Goal: Information Seeking & Learning: Check status

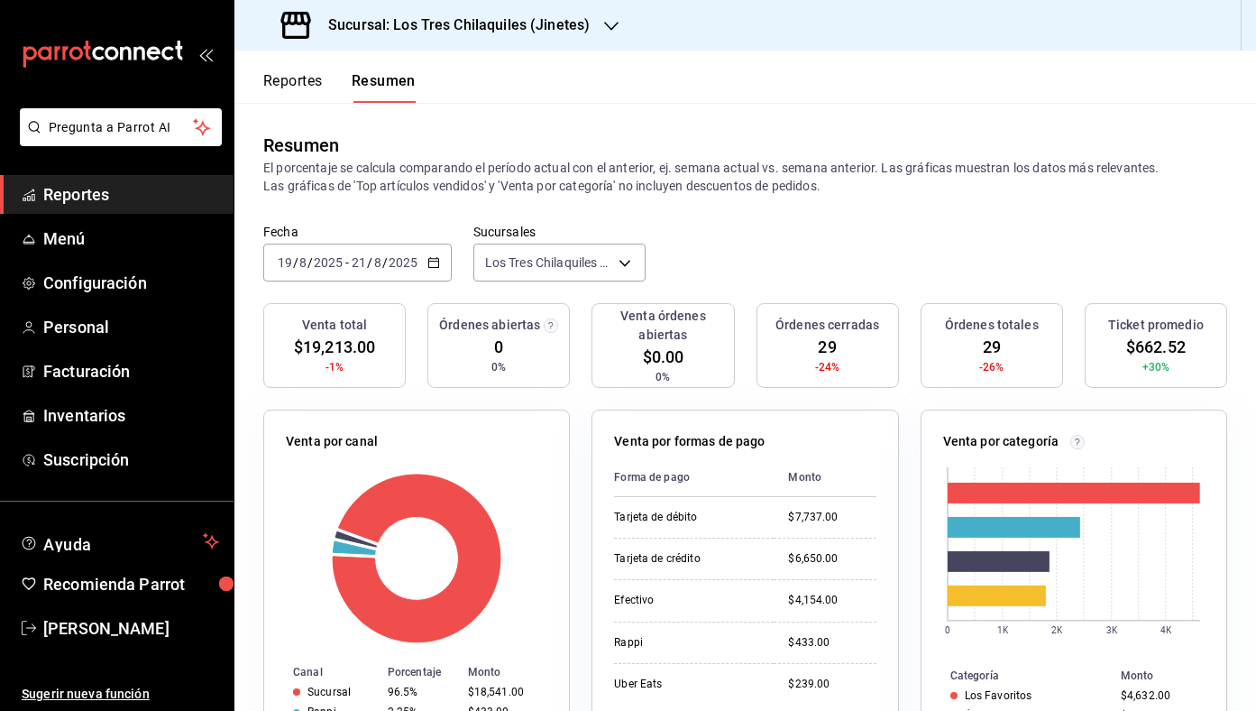
click at [321, 81] on button "Reportes" at bounding box center [293, 87] width 60 height 31
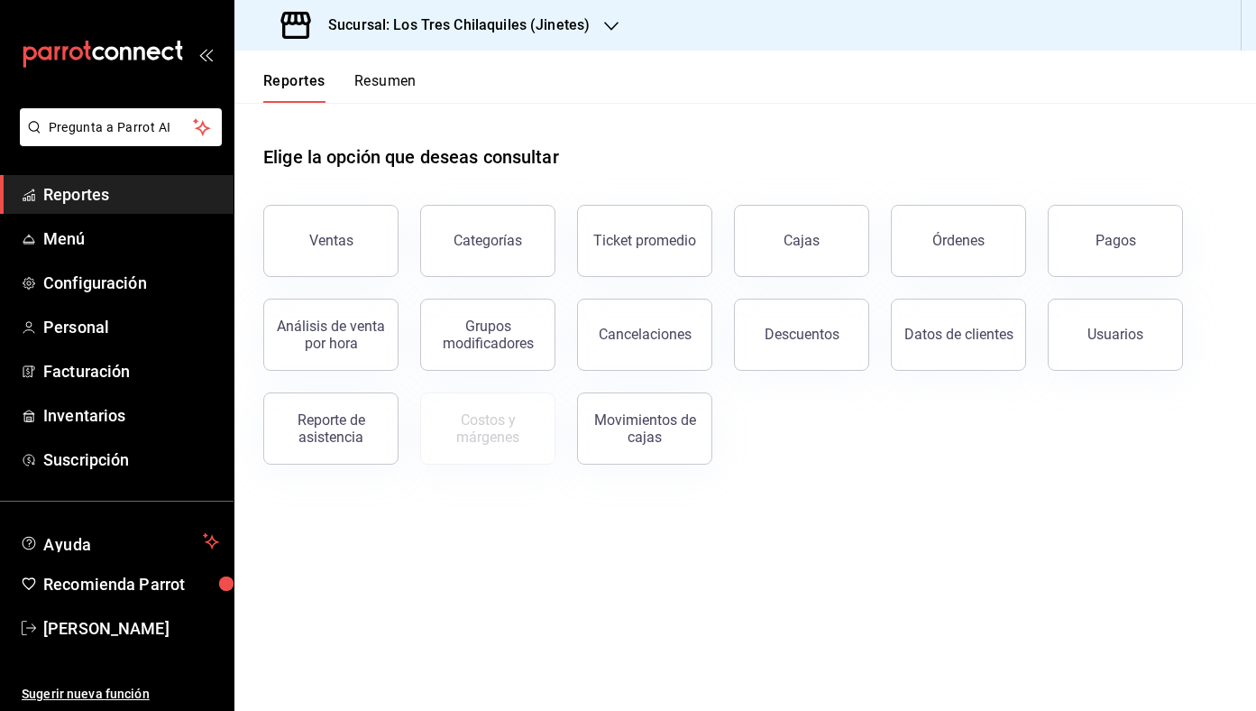
click at [370, 86] on button "Resumen" at bounding box center [385, 87] width 62 height 31
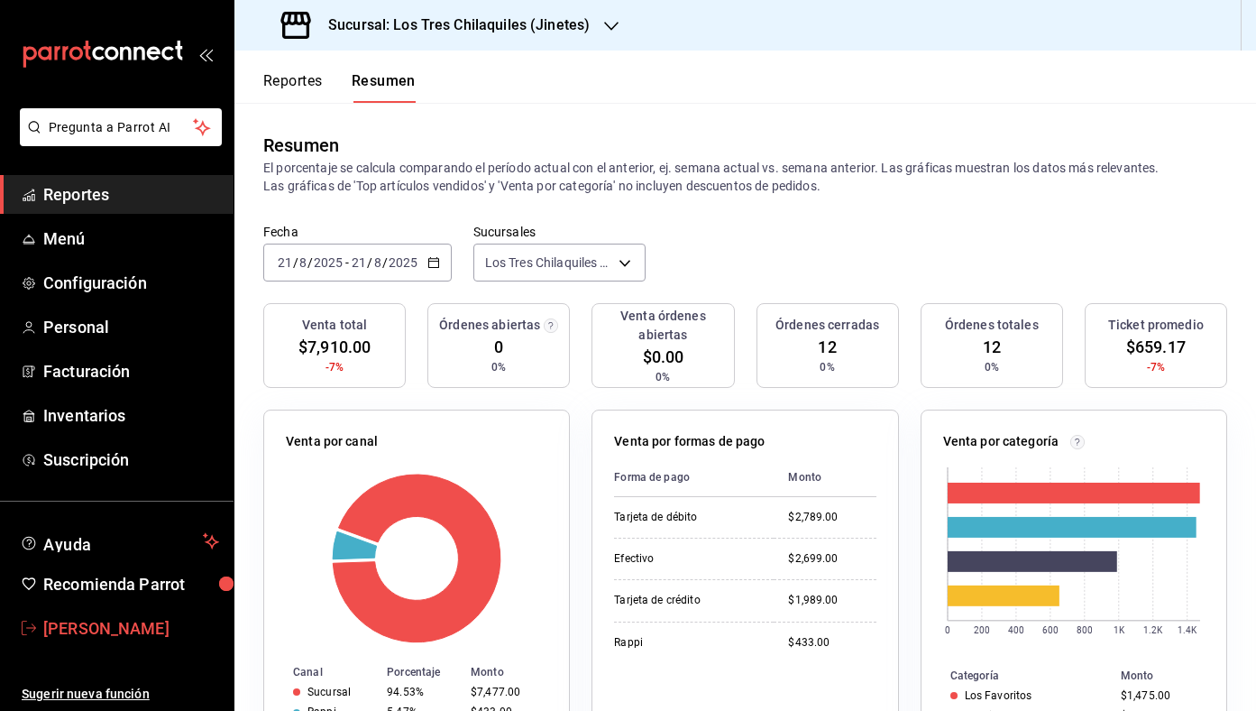
click at [133, 612] on link "[PERSON_NAME]" at bounding box center [117, 628] width 234 height 39
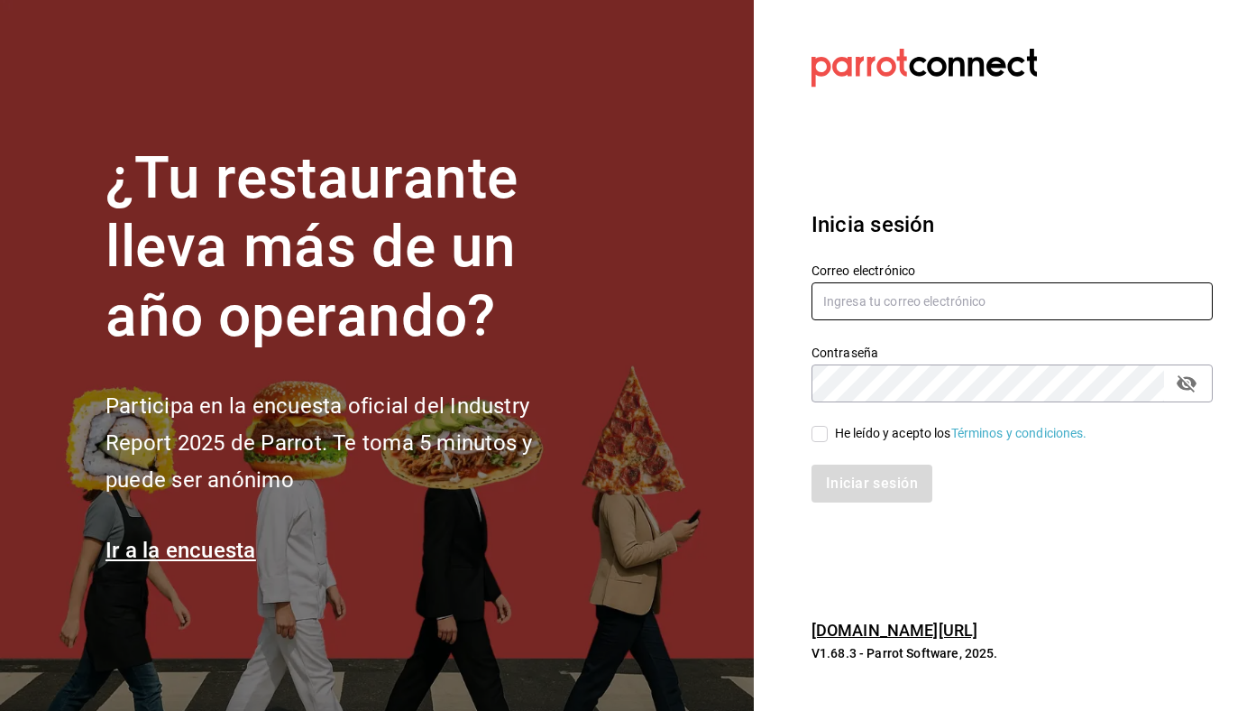
click at [861, 301] on input "text" at bounding box center [1012, 301] width 401 height 38
type input "[EMAIL_ADDRESS][DOMAIN_NAME]"
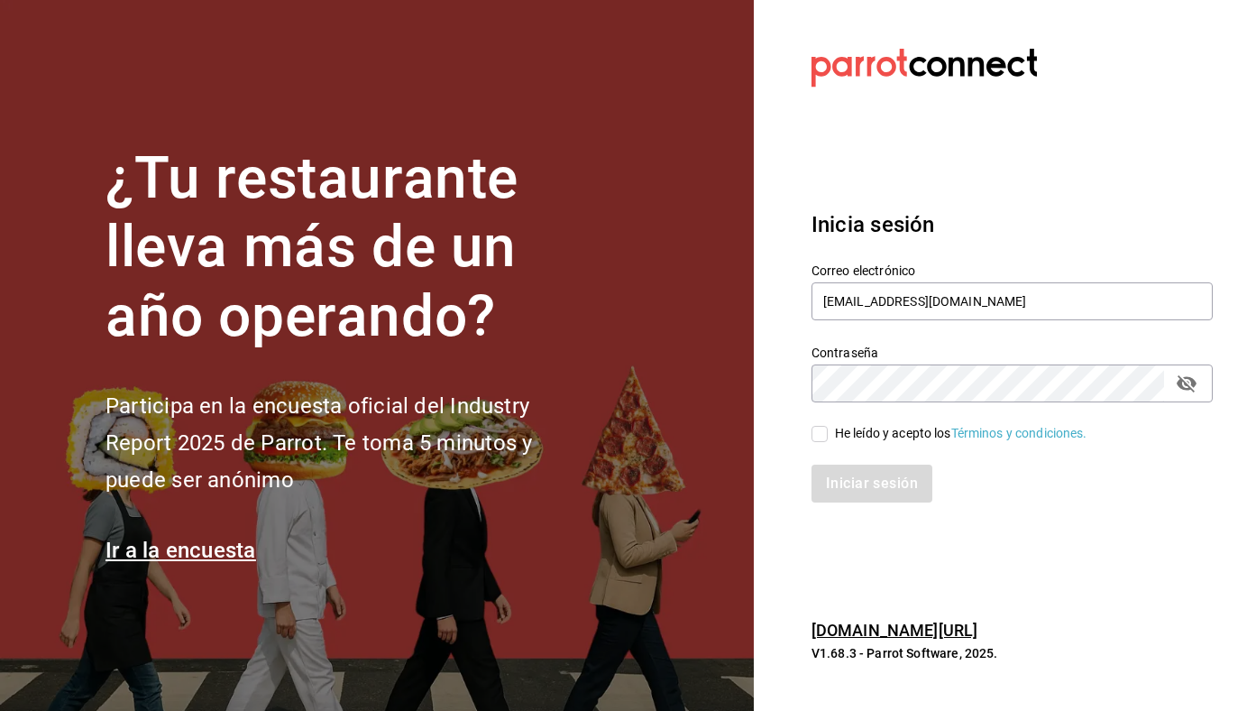
click at [890, 432] on div "He leído y acepto los Términos y condiciones." at bounding box center [961, 433] width 253 height 19
click at [828, 432] on input "He leído y acepto los Términos y condiciones." at bounding box center [820, 434] width 16 height 16
checkbox input "true"
click at [888, 469] on button "Iniciar sesión" at bounding box center [873, 483] width 123 height 38
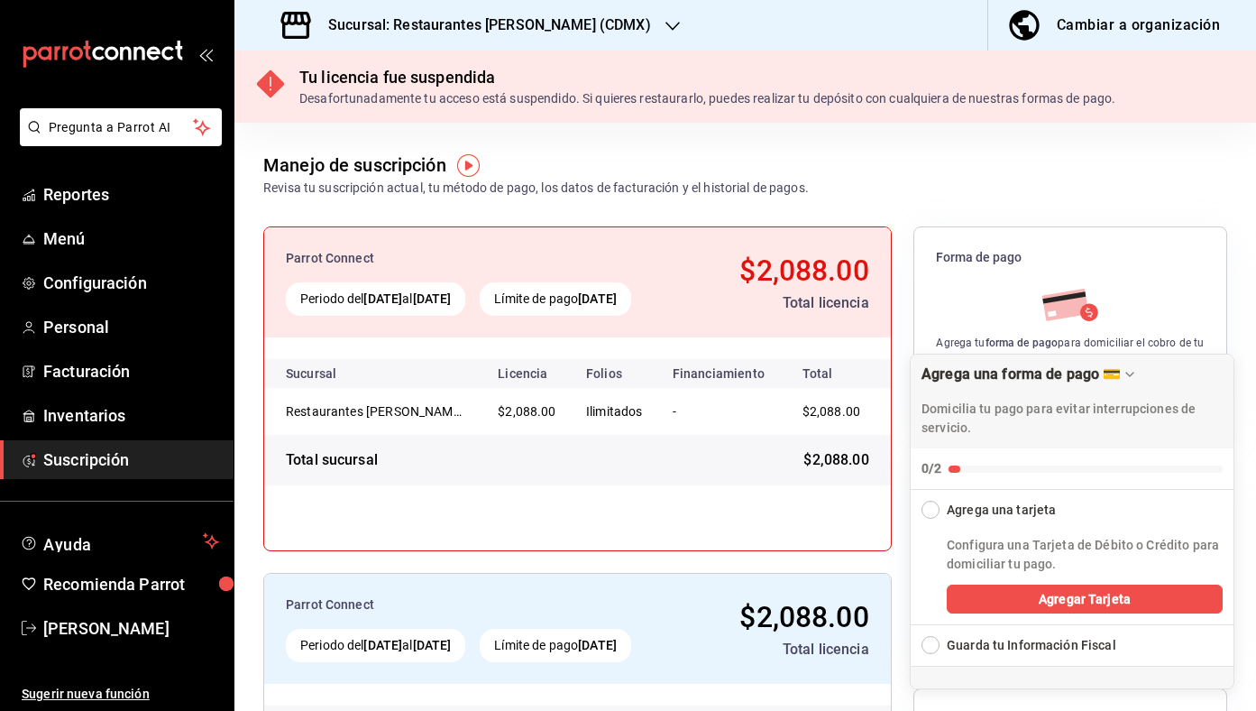
click at [525, 38] on div "Sucursal: Restaurantes [PERSON_NAME] (CDMX)" at bounding box center [468, 25] width 438 height 51
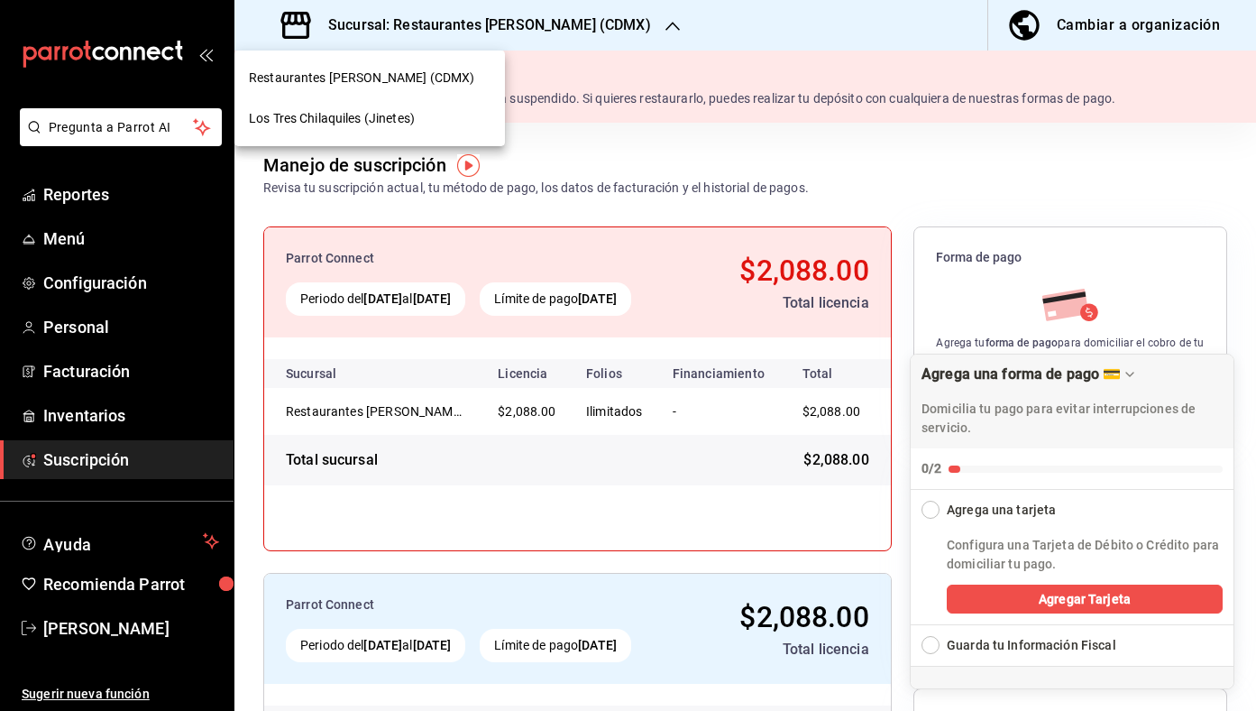
click at [464, 121] on div "Los Tres Chilaquiles (Jinetes)" at bounding box center [370, 118] width 242 height 19
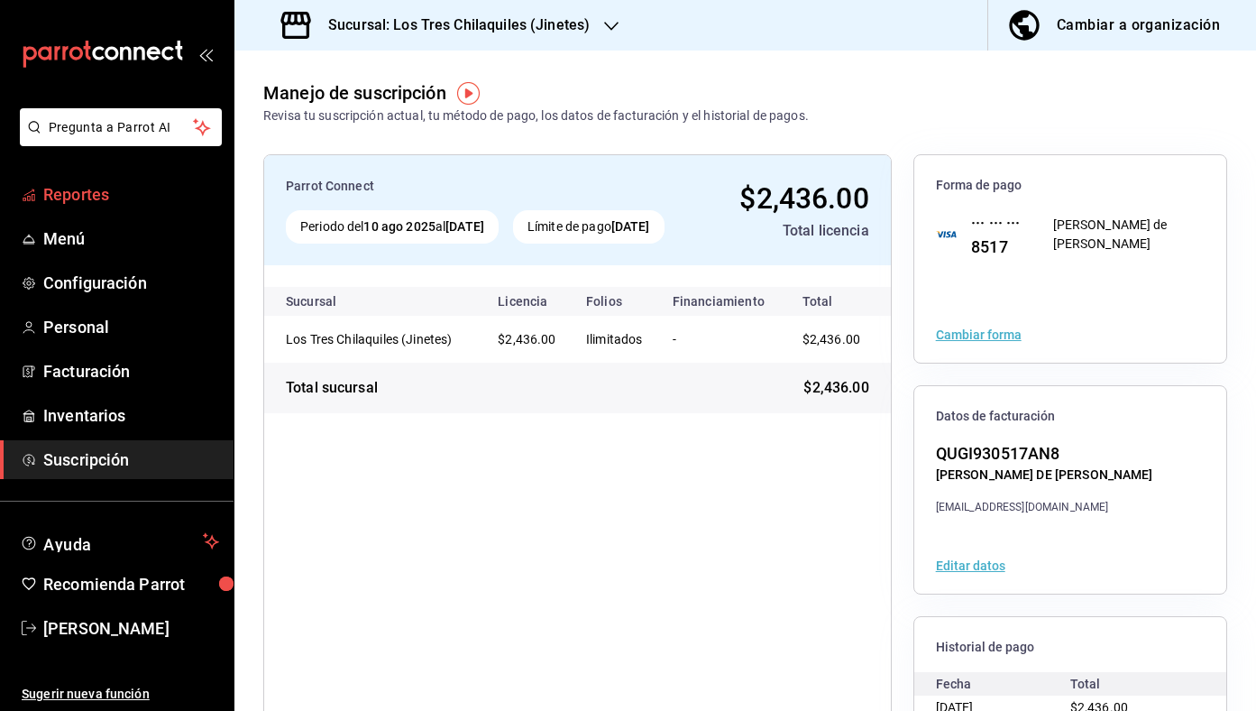
click at [101, 207] on link "Reportes" at bounding box center [117, 194] width 234 height 39
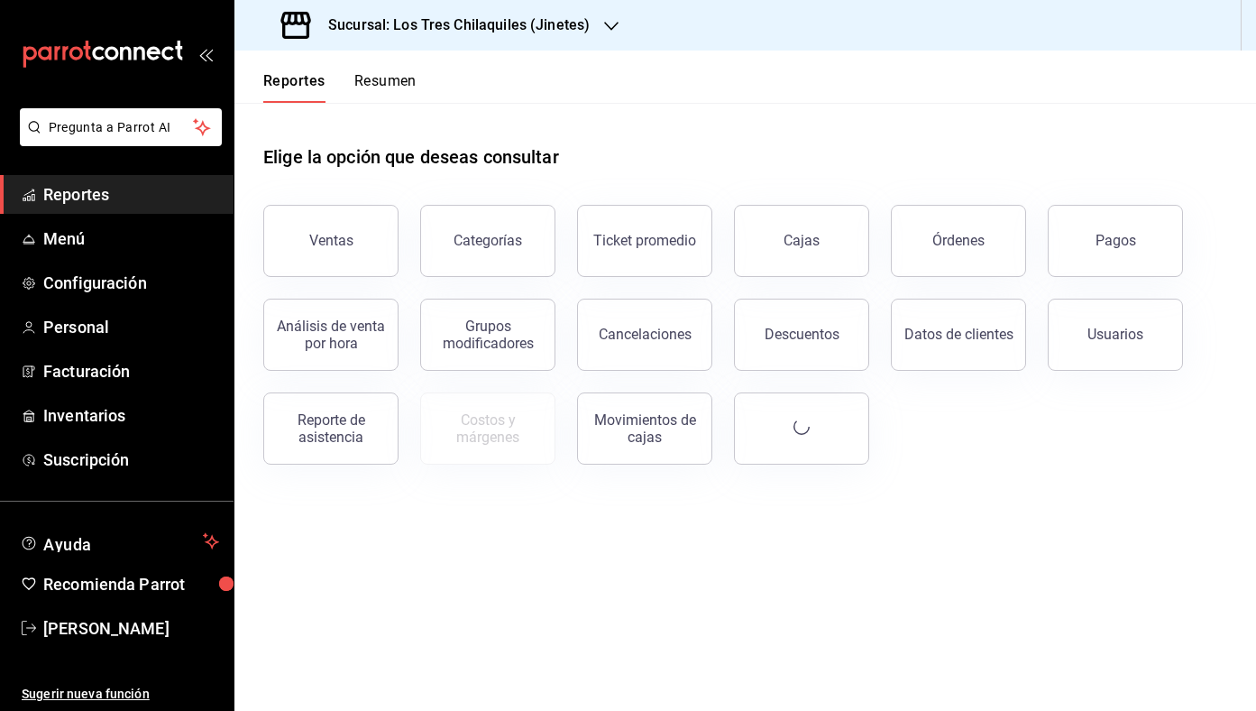
click at [401, 80] on button "Resumen" at bounding box center [385, 87] width 62 height 31
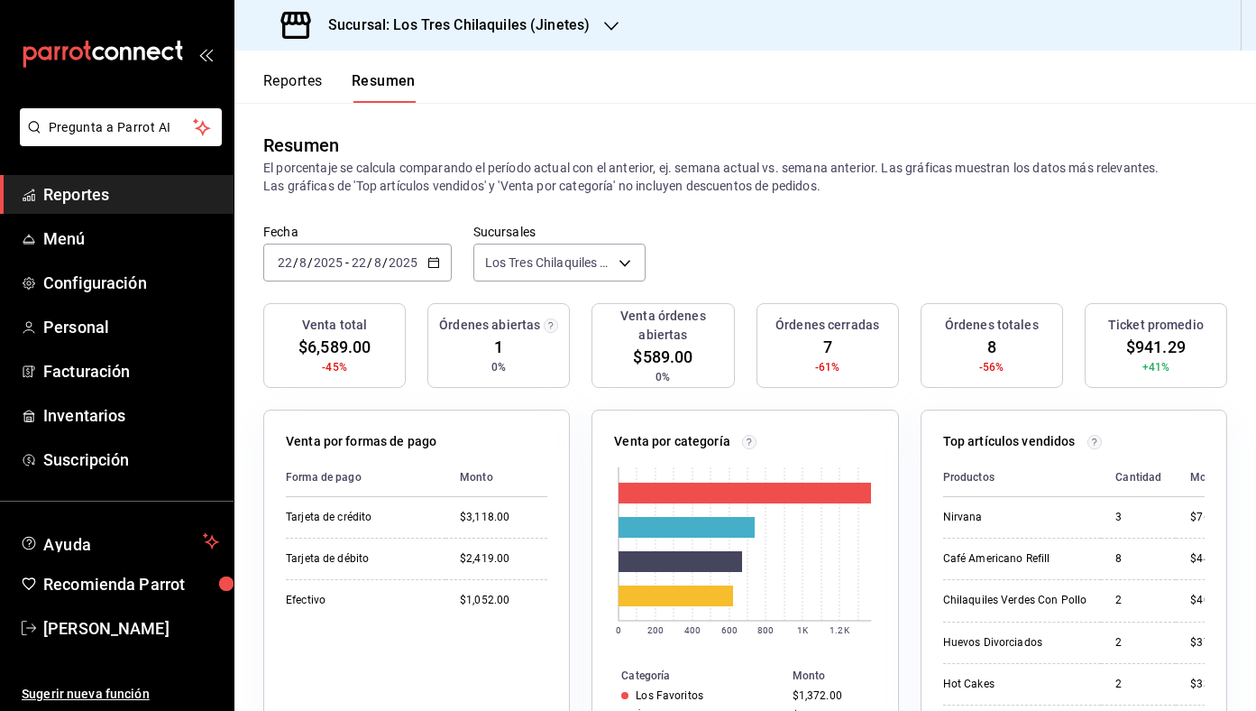
click at [306, 80] on button "Reportes" at bounding box center [293, 87] width 60 height 31
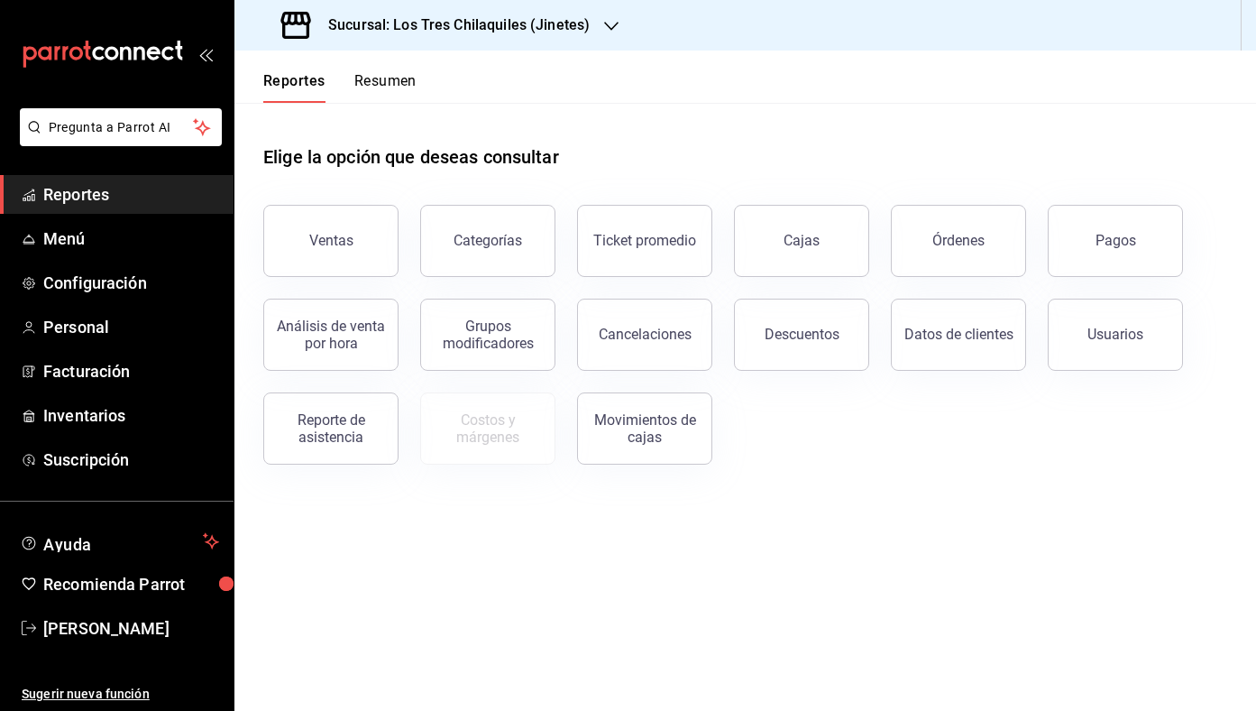
click at [385, 74] on button "Resumen" at bounding box center [385, 87] width 62 height 31
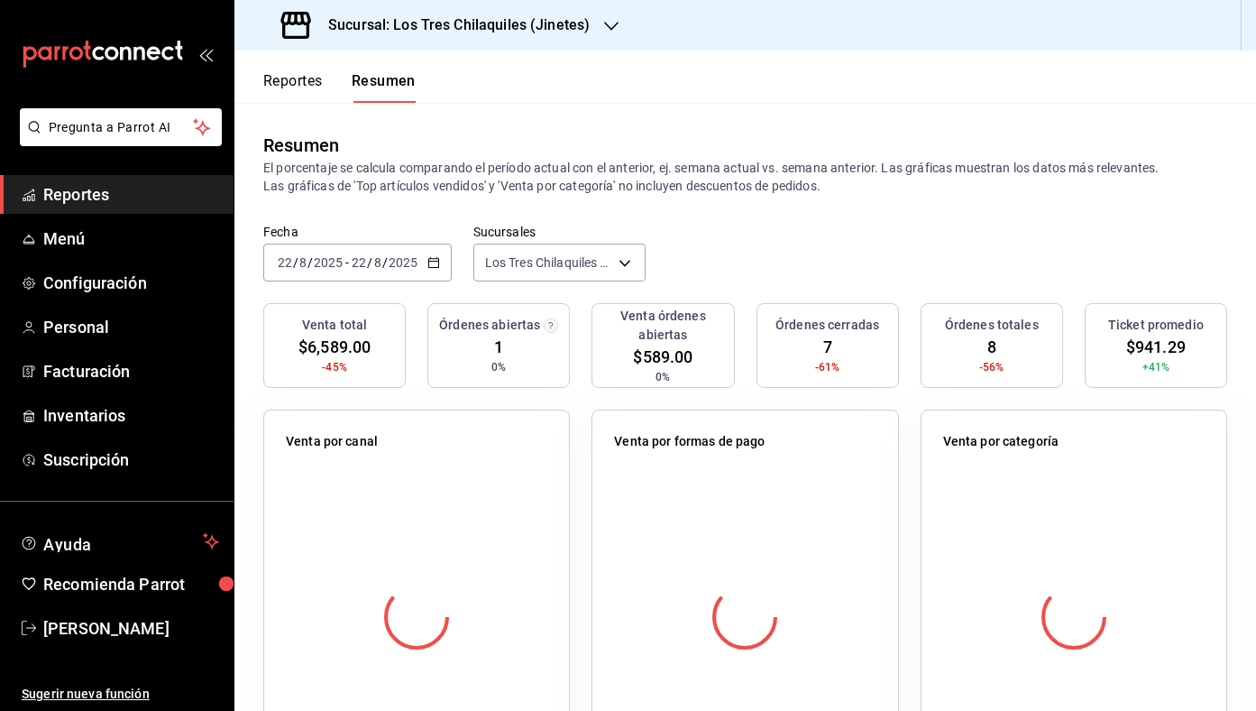
click at [432, 262] on \(Stroke\) "button" at bounding box center [433, 261] width 10 height 1
click at [358, 473] on span "Año actual" at bounding box center [349, 479] width 140 height 19
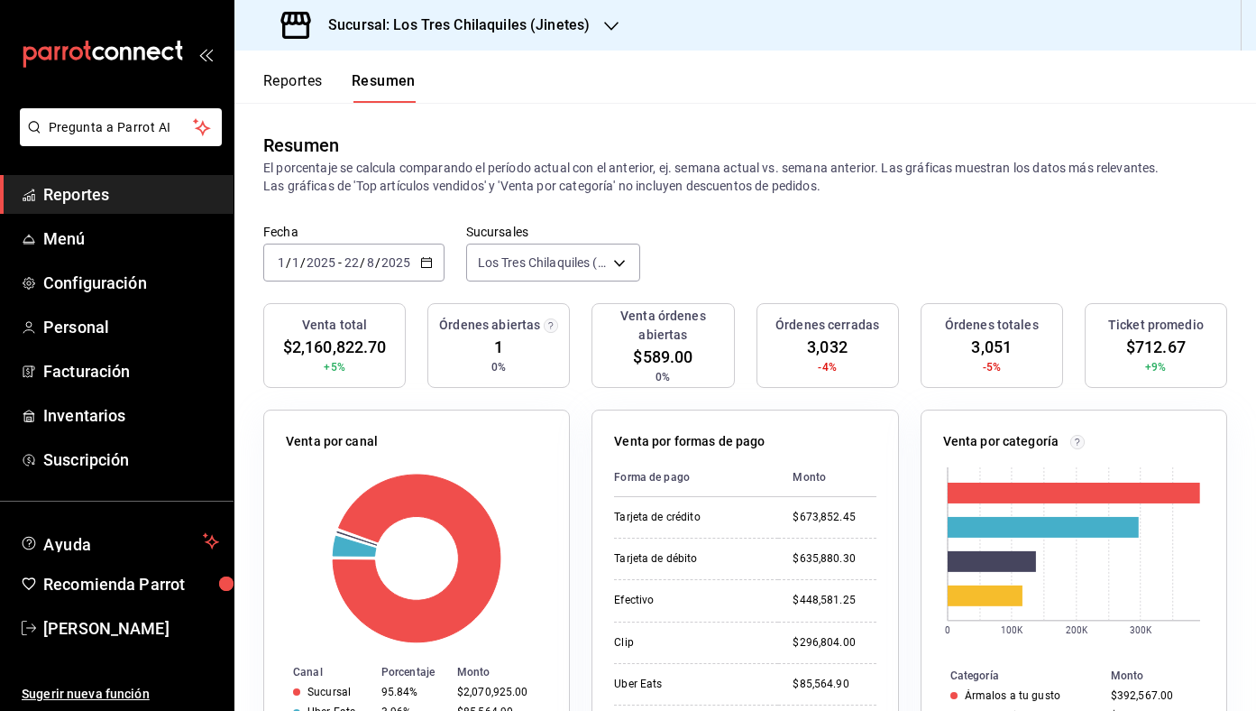
click at [437, 265] on div "[DATE] [DATE] - [DATE] [DATE]" at bounding box center [353, 262] width 181 height 38
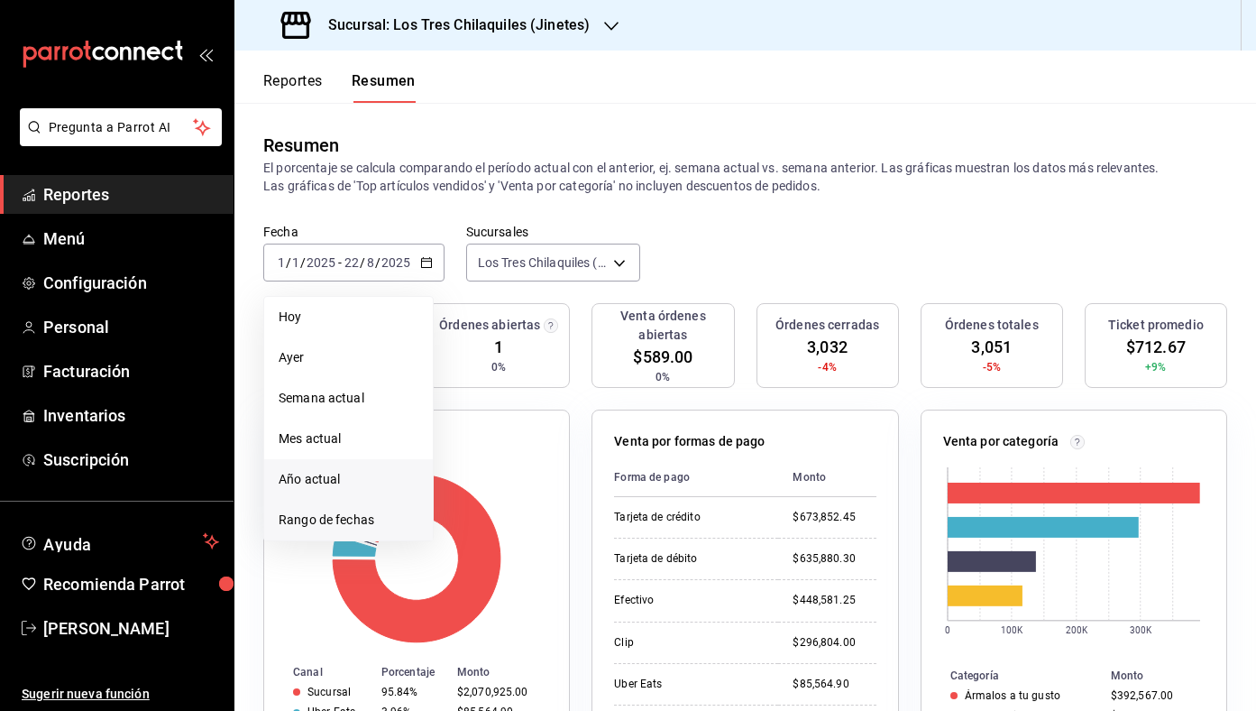
click at [363, 519] on span "Rango de fechas" at bounding box center [349, 519] width 140 height 19
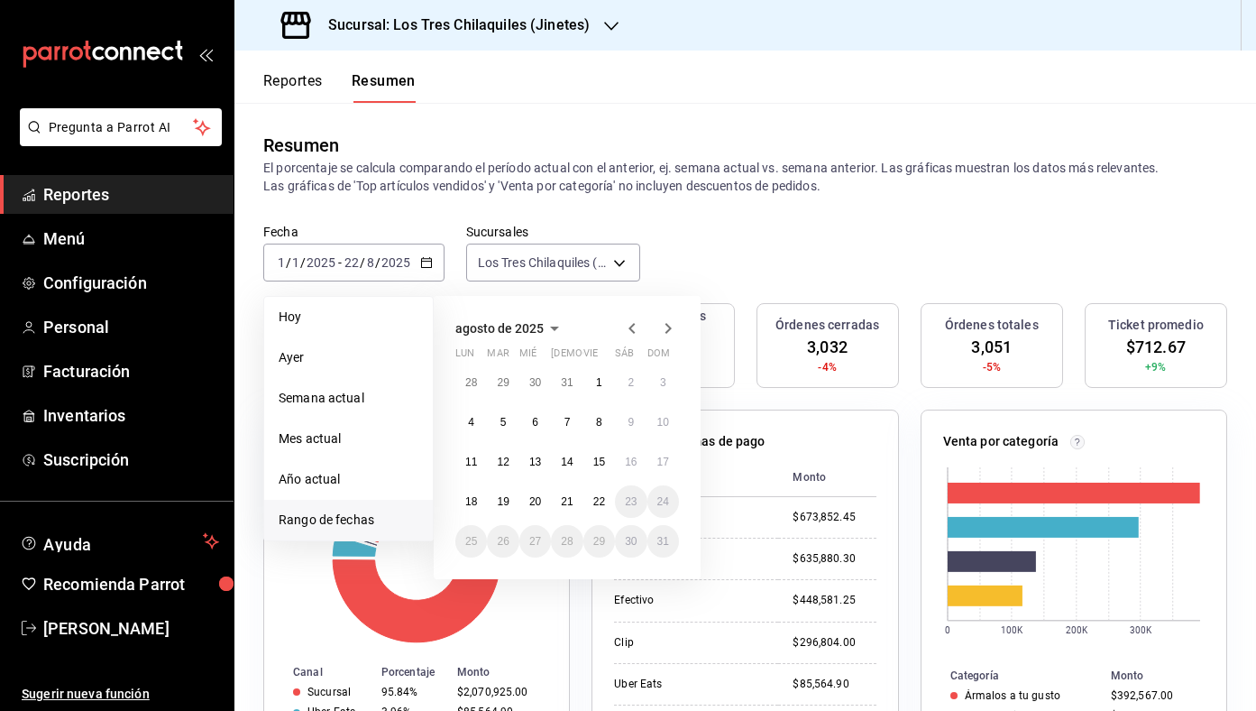
click at [532, 337] on button "agosto de 2025" at bounding box center [510, 328] width 110 height 22
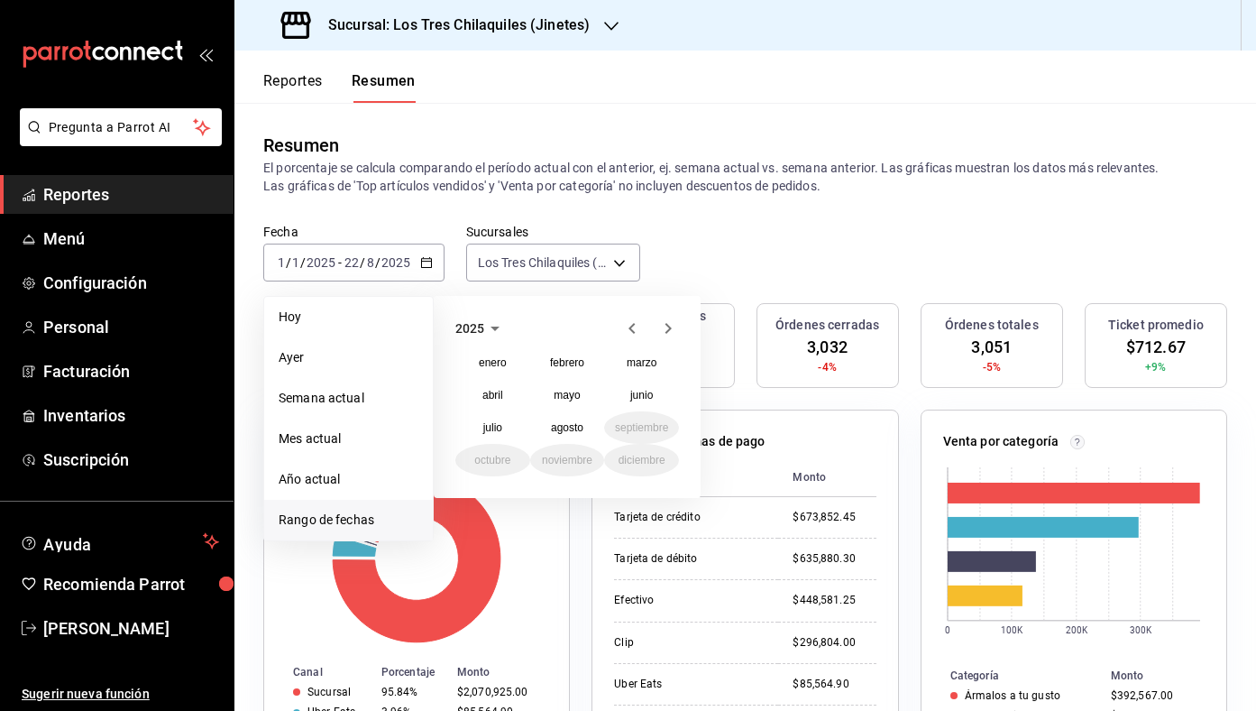
click at [484, 326] on icon "button" at bounding box center [495, 328] width 22 height 22
click at [511, 386] on button "2024" at bounding box center [492, 395] width 75 height 32
click at [586, 426] on button "agosto" at bounding box center [567, 427] width 75 height 32
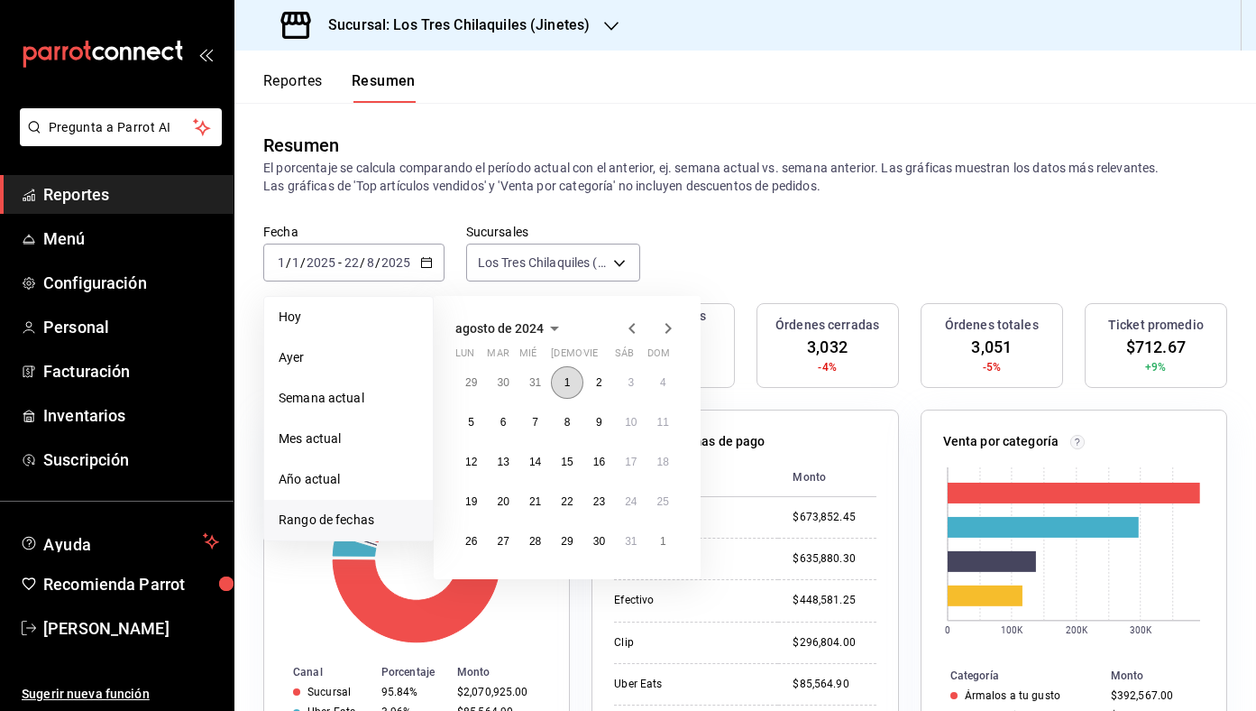
click at [569, 384] on abbr "1" at bounding box center [568, 382] width 6 height 13
click at [606, 543] on button "30" at bounding box center [599, 541] width 32 height 32
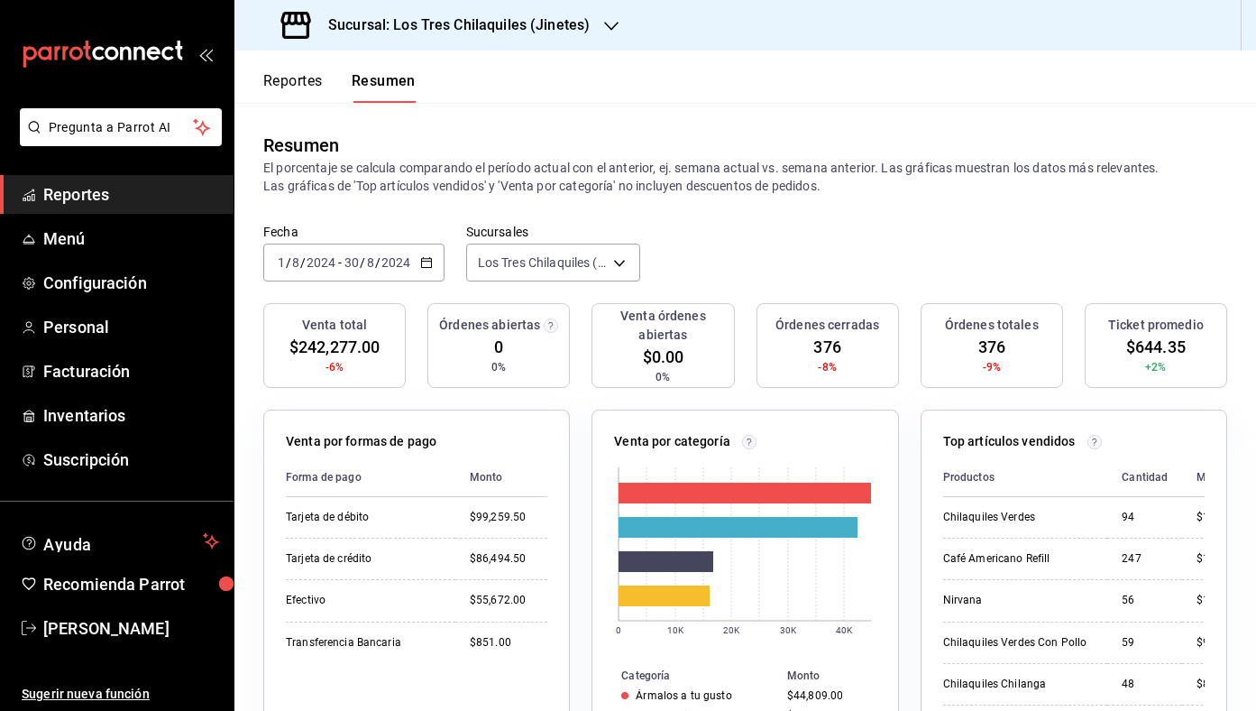
click at [420, 265] on icon "button" at bounding box center [426, 262] width 13 height 13
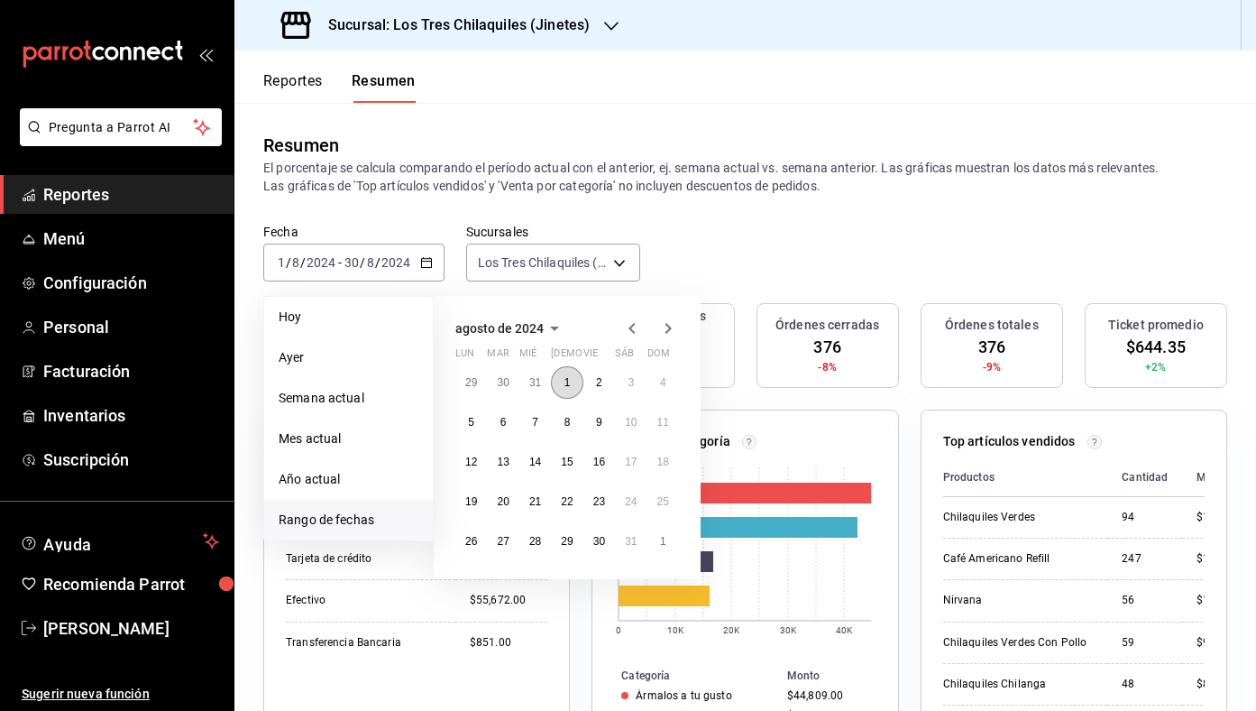
click at [571, 391] on button "1" at bounding box center [567, 382] width 32 height 32
click at [639, 547] on button "31" at bounding box center [631, 541] width 32 height 32
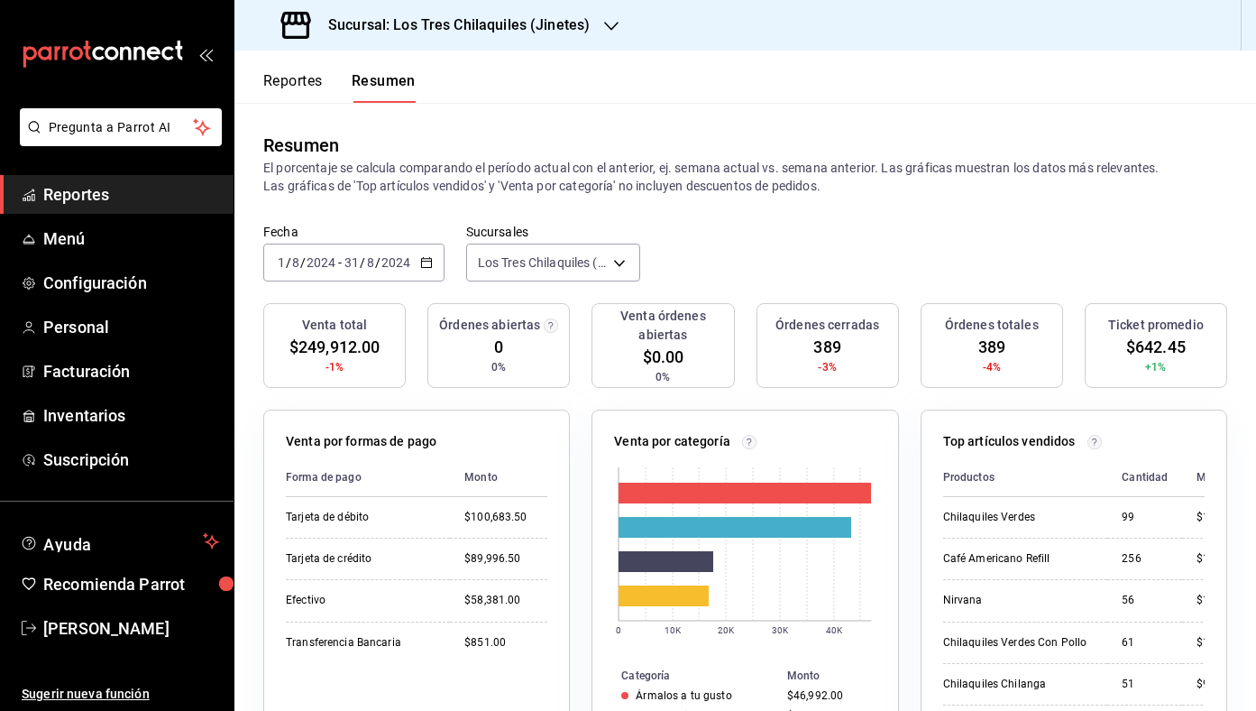
click at [308, 82] on button "Reportes" at bounding box center [293, 87] width 60 height 31
